Goal: Transaction & Acquisition: Purchase product/service

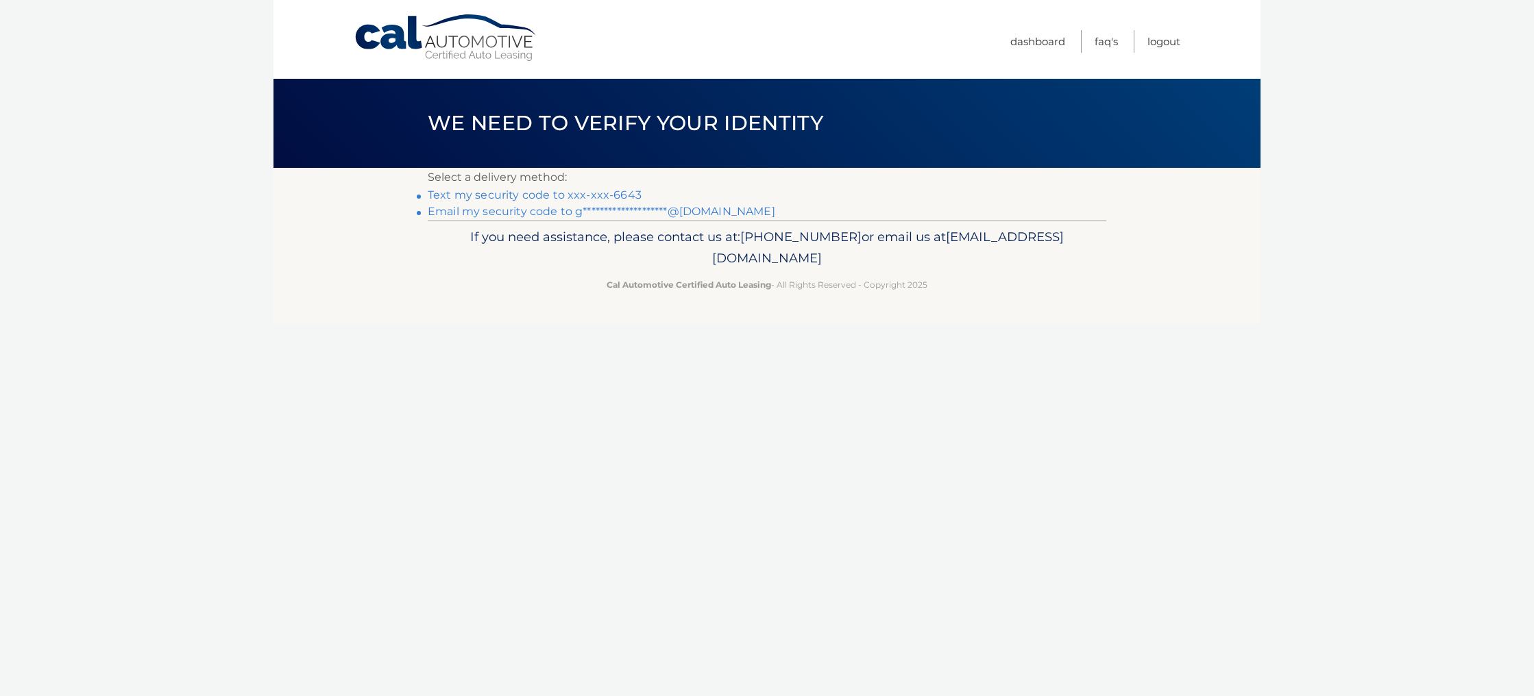
click at [536, 218] on link "**********" at bounding box center [602, 211] width 348 height 13
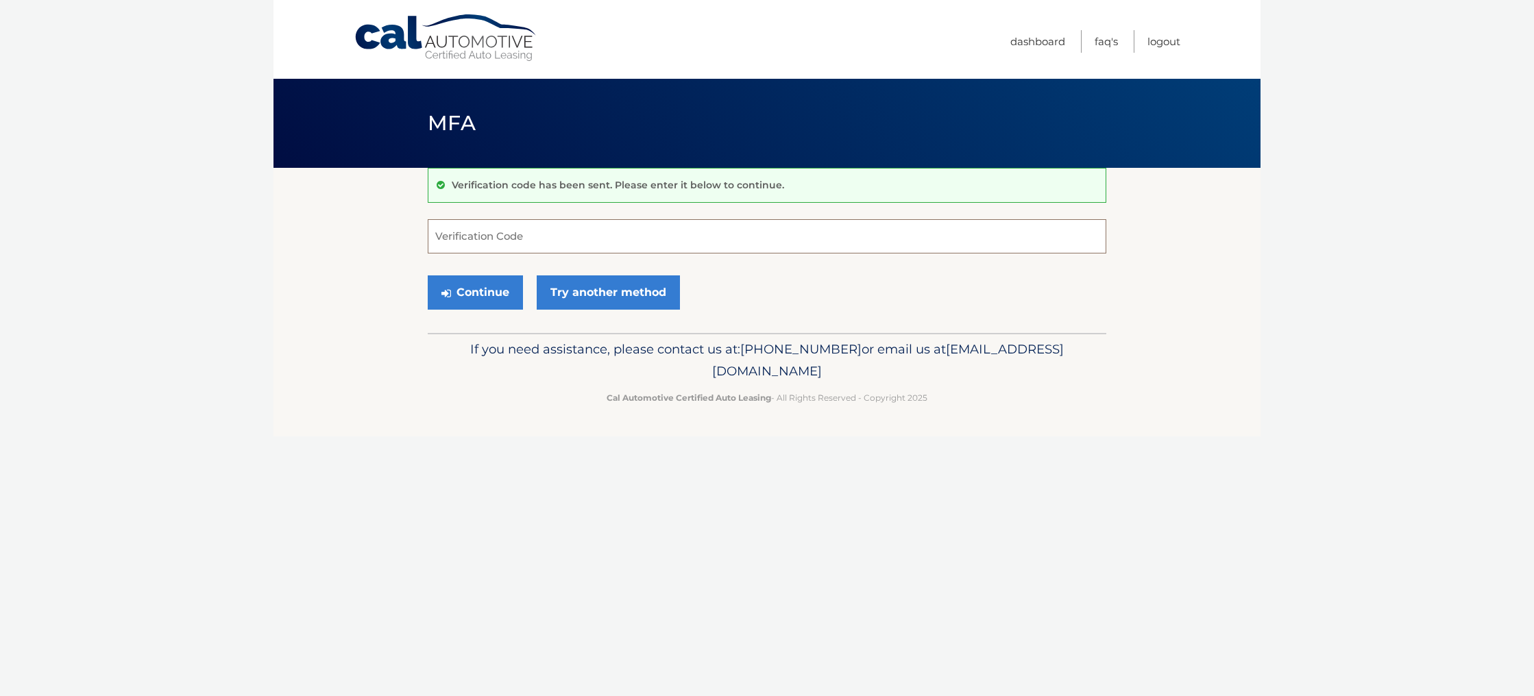
click at [699, 241] on input "Verification Code" at bounding box center [767, 236] width 679 height 34
paste input "023319"
type input "023319"
click at [474, 310] on button "Continue" at bounding box center [475, 293] width 95 height 34
click at [489, 307] on button "Continue" at bounding box center [475, 293] width 95 height 34
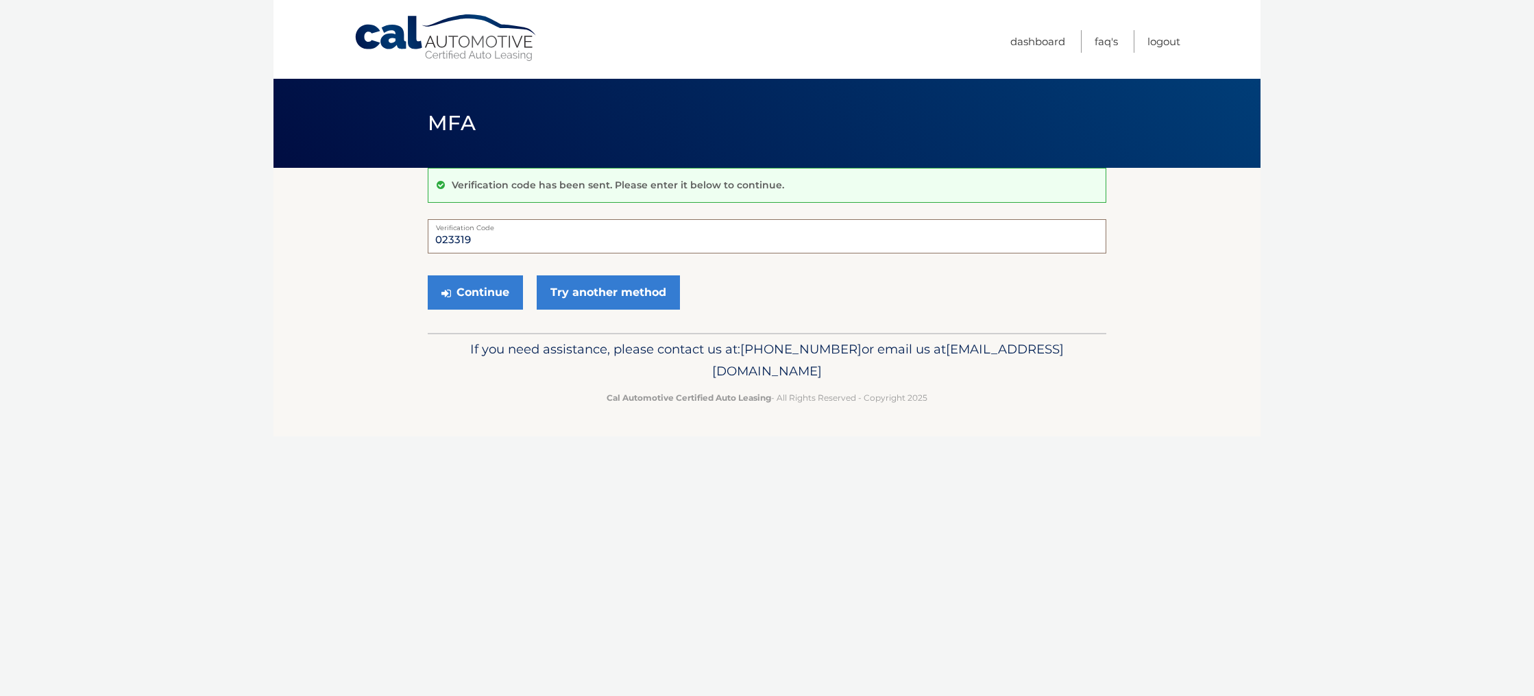
click at [505, 237] on input "023319" at bounding box center [767, 236] width 679 height 34
click at [768, 278] on div "Continue Try another method" at bounding box center [767, 293] width 679 height 47
drag, startPoint x: 485, startPoint y: 241, endPoint x: 319, endPoint y: 234, distance: 166.0
click at [319, 234] on section "Verification code has been sent. Please enter it below to continue. 023319 Veri…" at bounding box center [767, 250] width 987 height 165
paste input "023319"
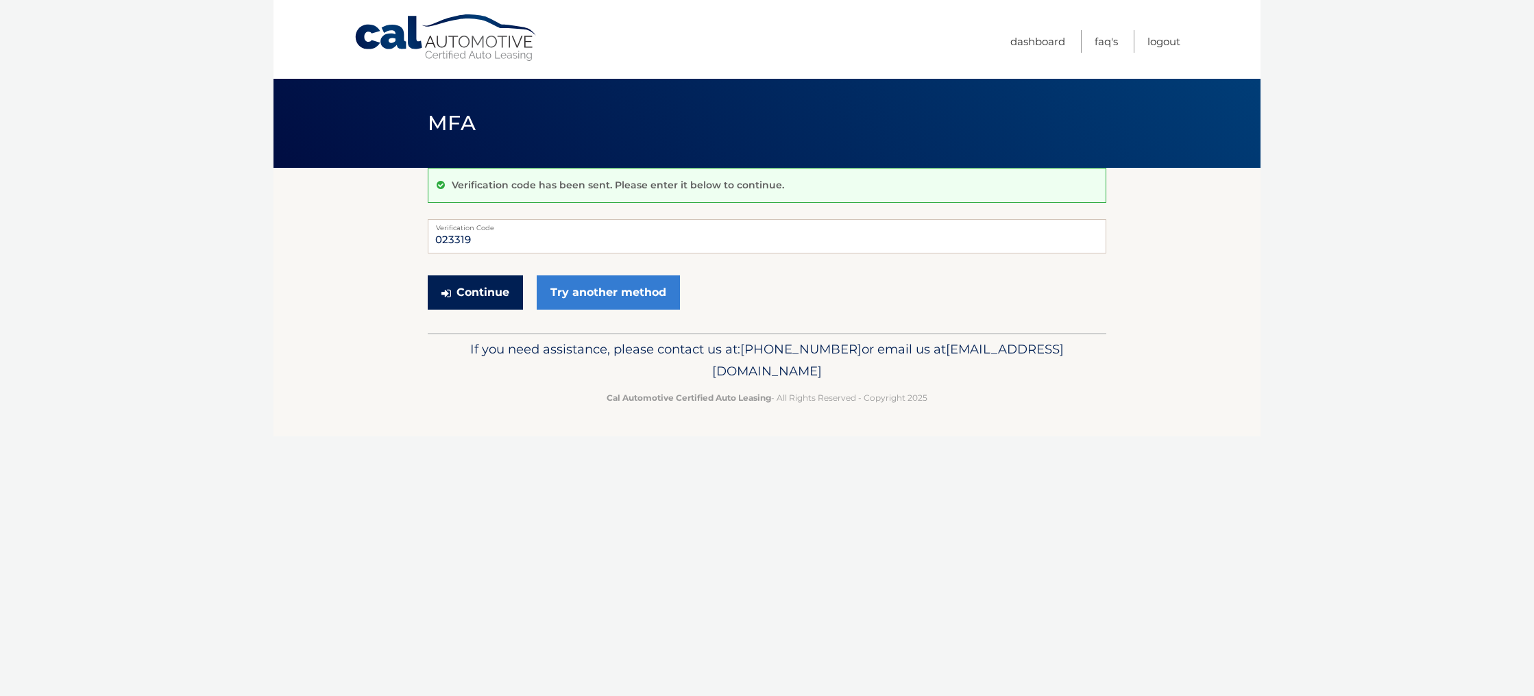
click at [476, 305] on button "Continue" at bounding box center [475, 293] width 95 height 34
type input "0"
type input "023319"
click at [523, 310] on button "Continue" at bounding box center [475, 293] width 95 height 34
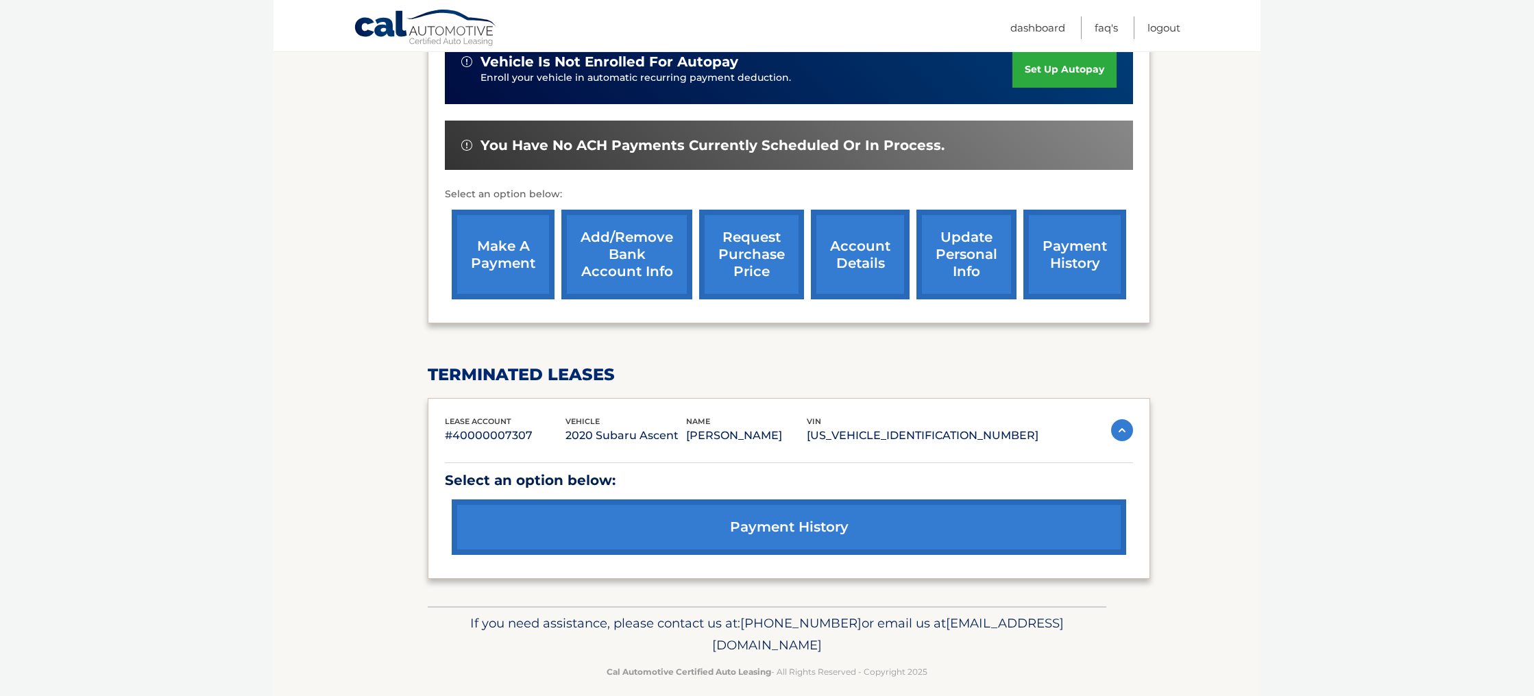
scroll to position [363, 0]
click at [526, 254] on link "make a payment" at bounding box center [503, 254] width 103 height 90
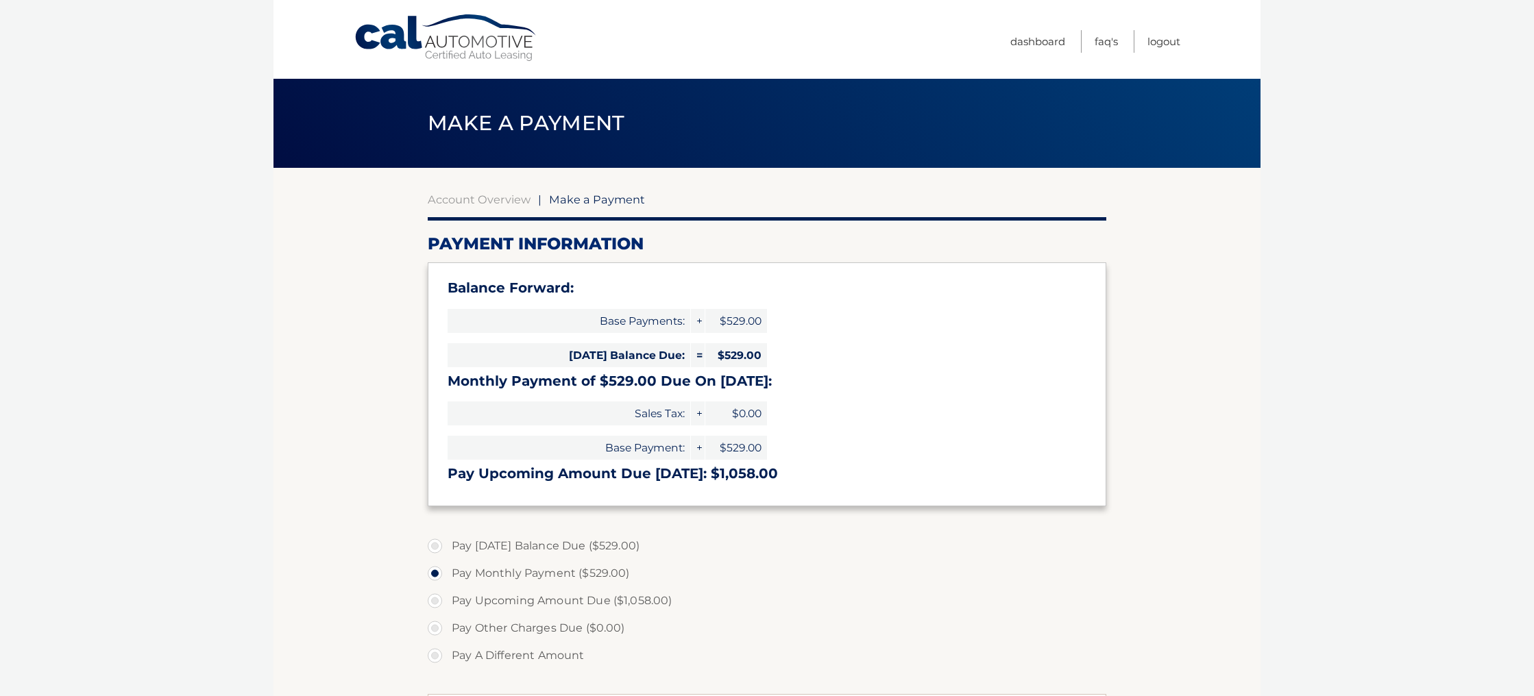
select select "MzczZTY3MTAtODNiYS00OTc0LWFjYjEtYjQ0MDk5ZTMwYWUw"
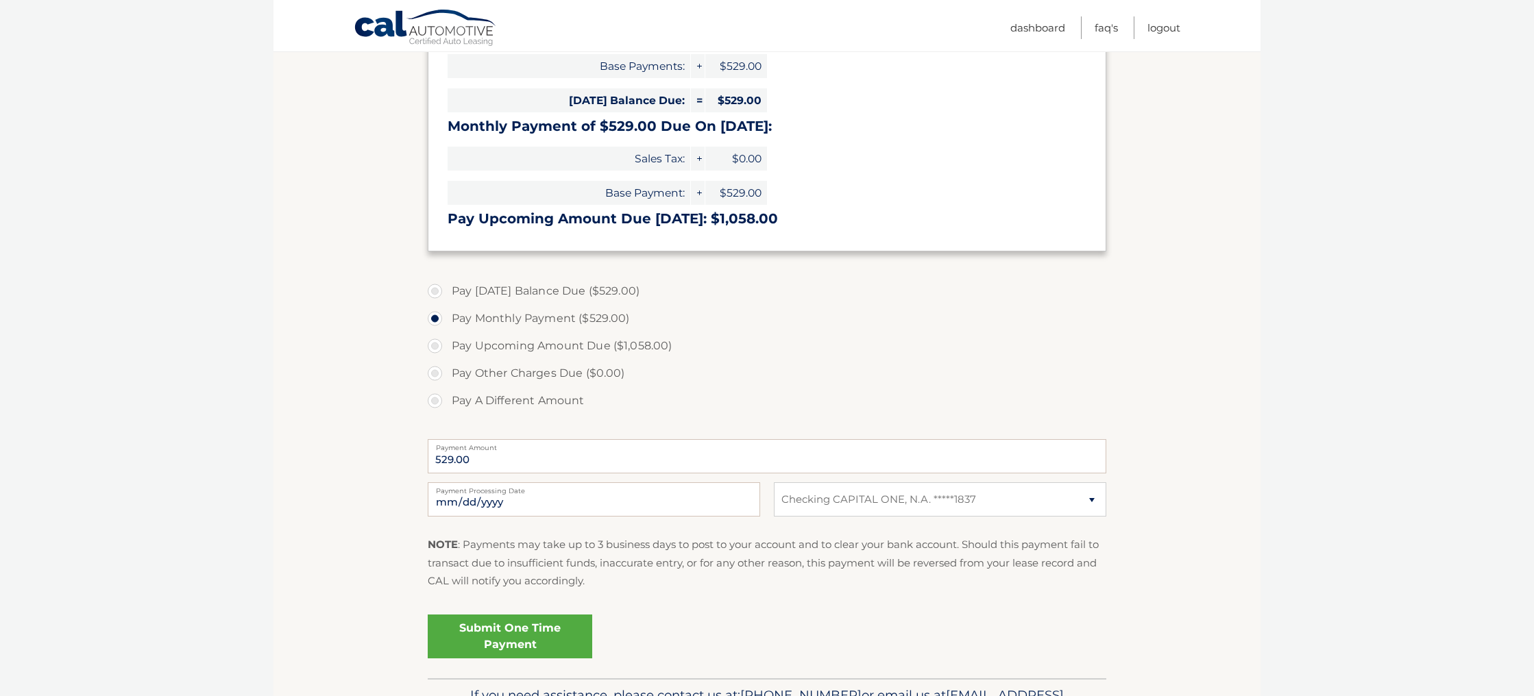
scroll to position [431, 0]
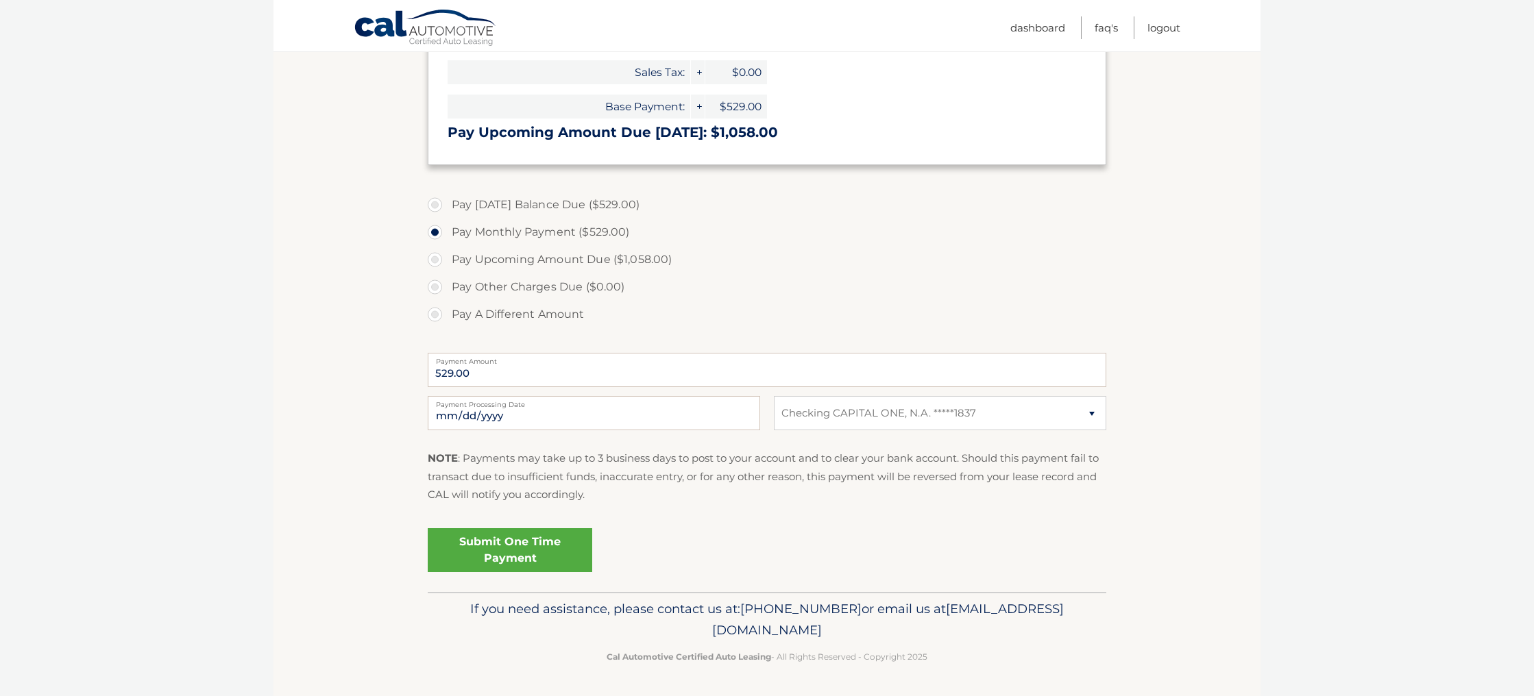
click at [539, 535] on link "Submit One Time Payment" at bounding box center [510, 551] width 165 height 44
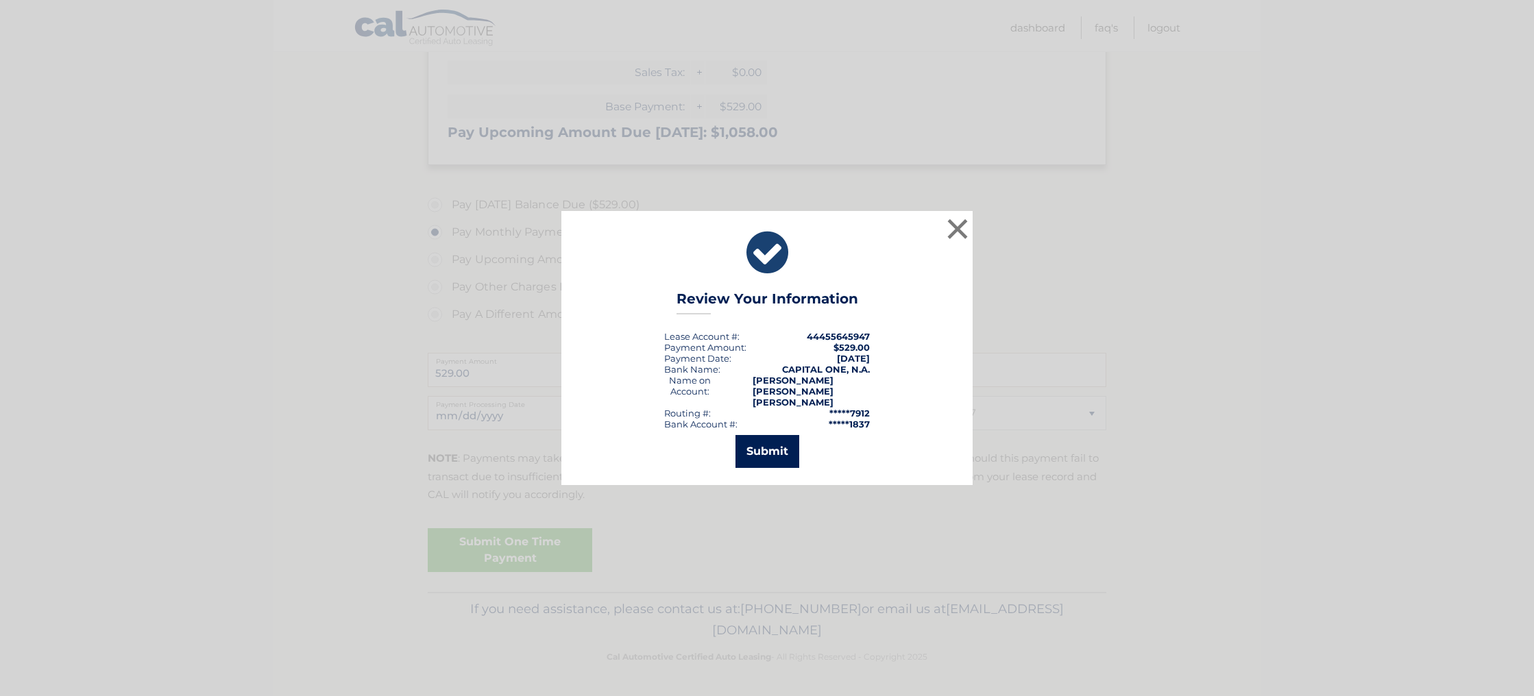
click at [773, 450] on button "Submit" at bounding box center [768, 451] width 64 height 33
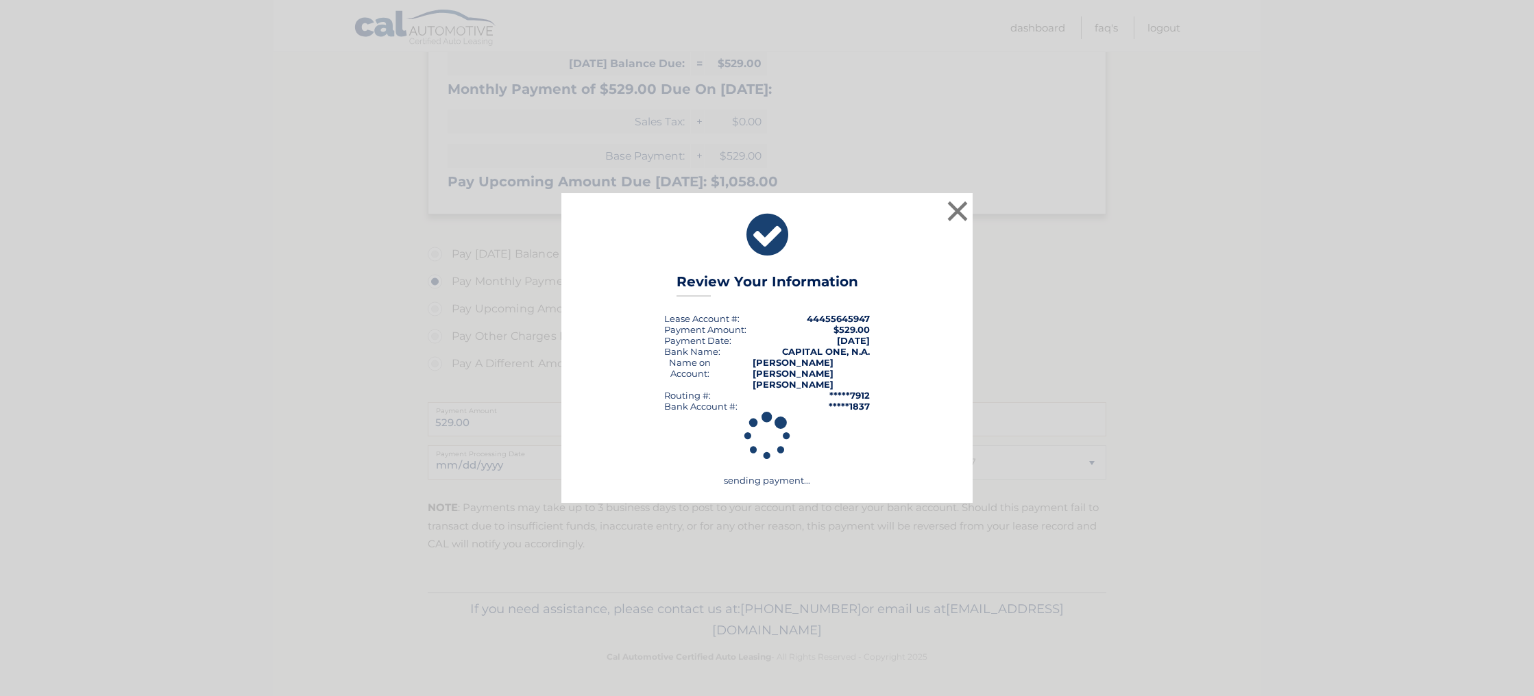
scroll to position [369, 0]
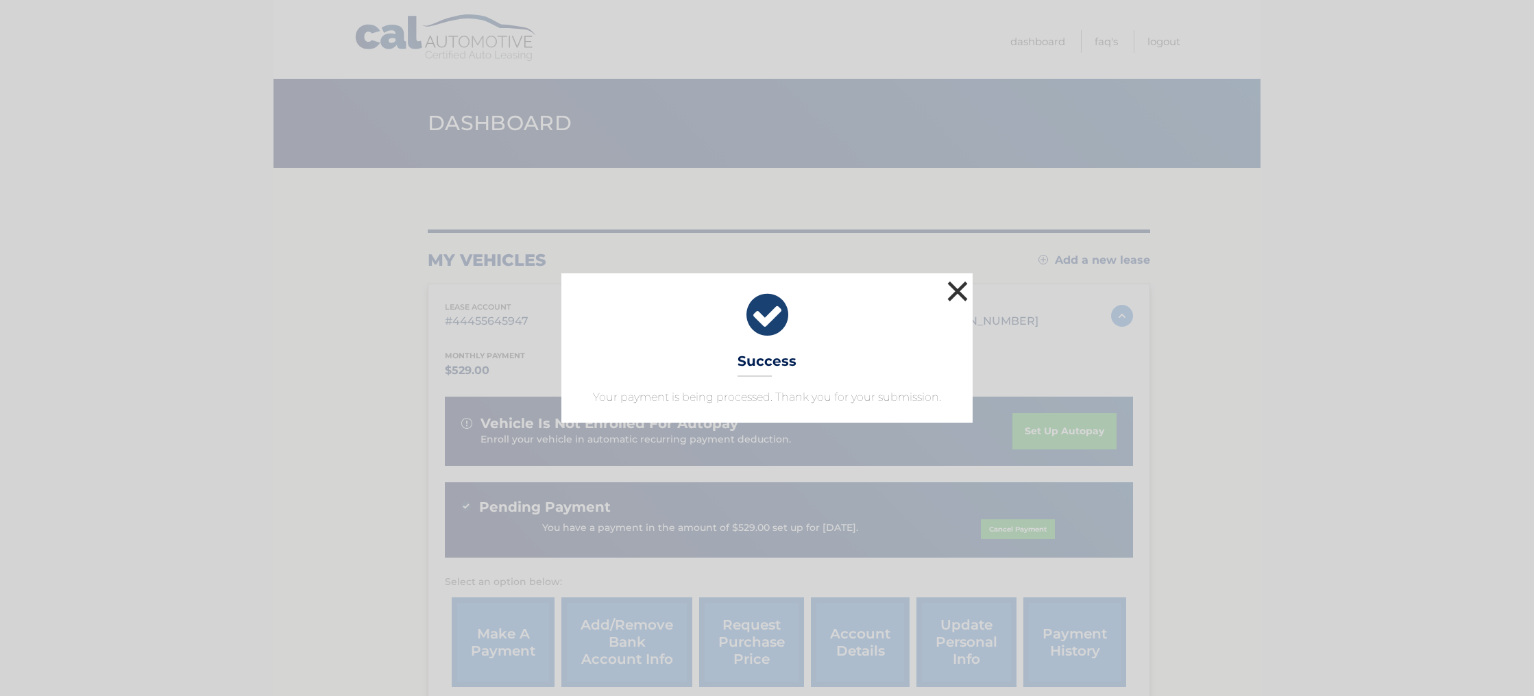
click at [958, 278] on button "×" at bounding box center [957, 291] width 27 height 27
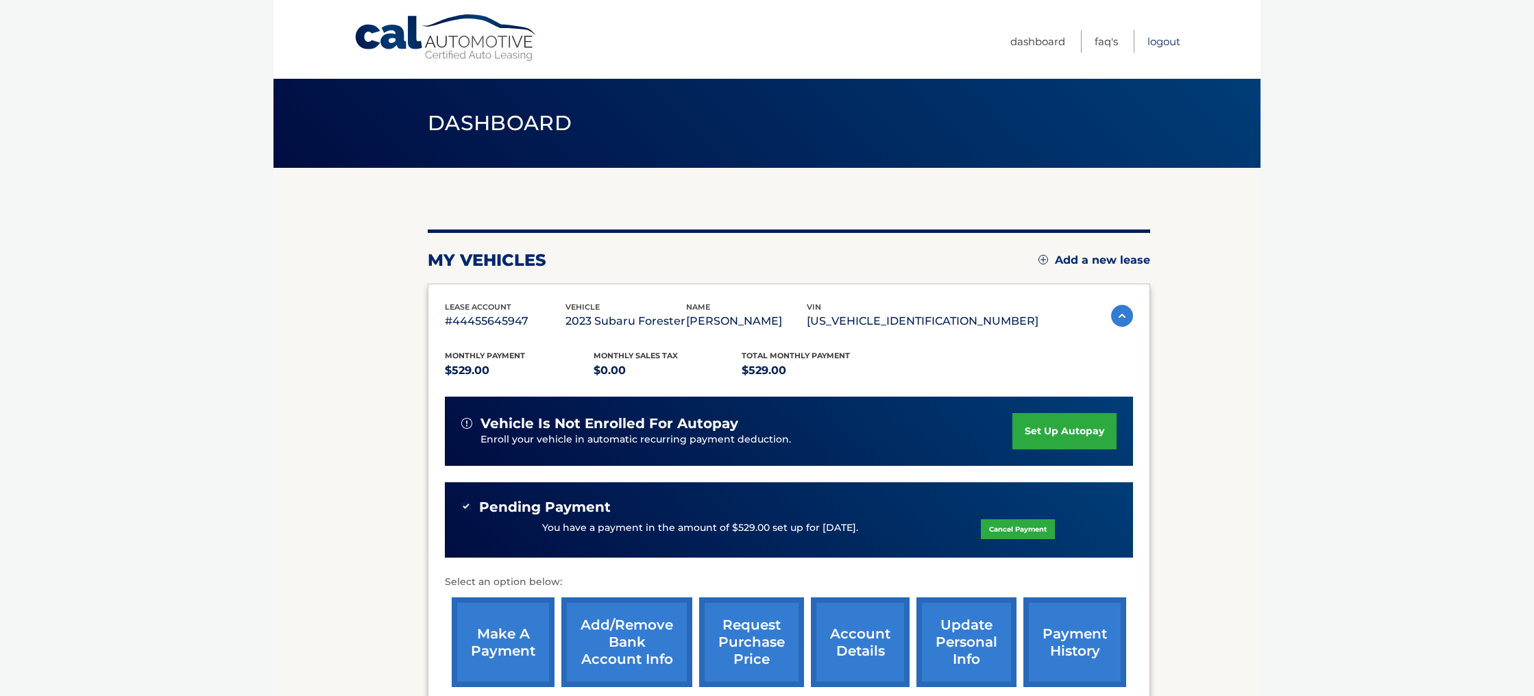
click at [1167, 43] on link "Logout" at bounding box center [1164, 41] width 33 height 23
